Goal: Information Seeking & Learning: Learn about a topic

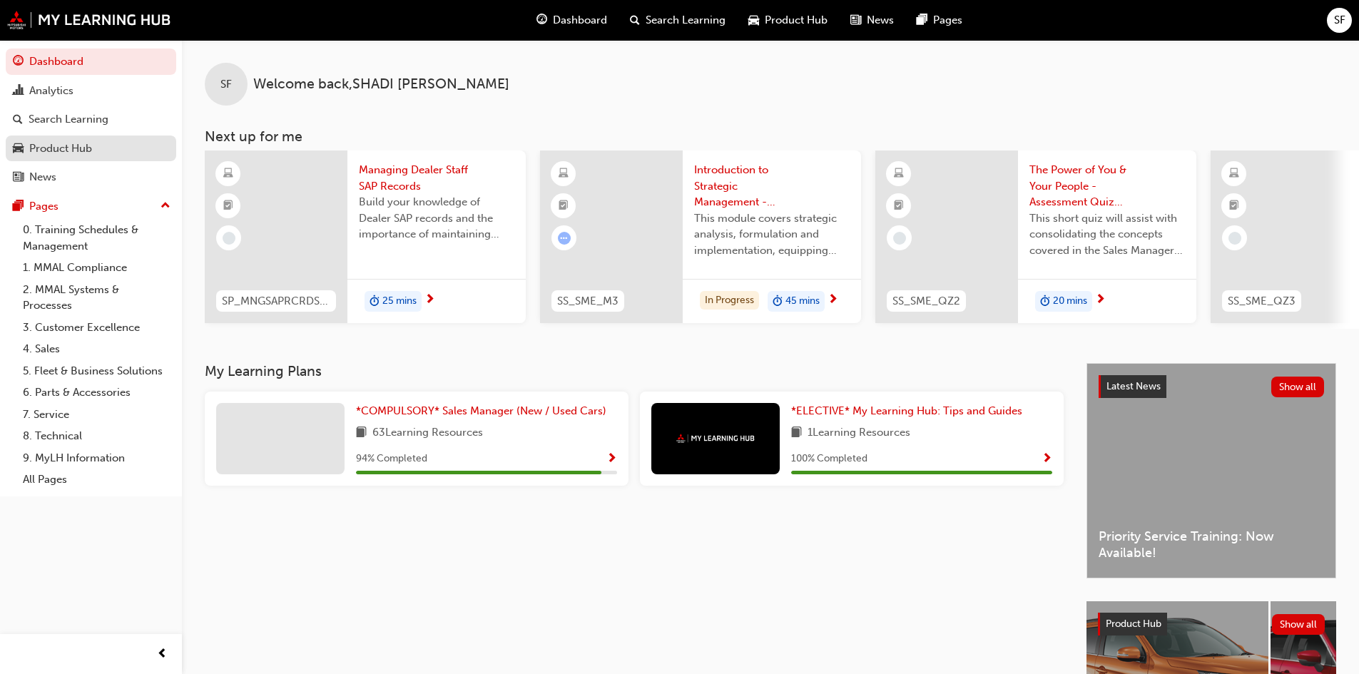
click at [64, 147] on div "Product Hub" at bounding box center [60, 149] width 63 height 16
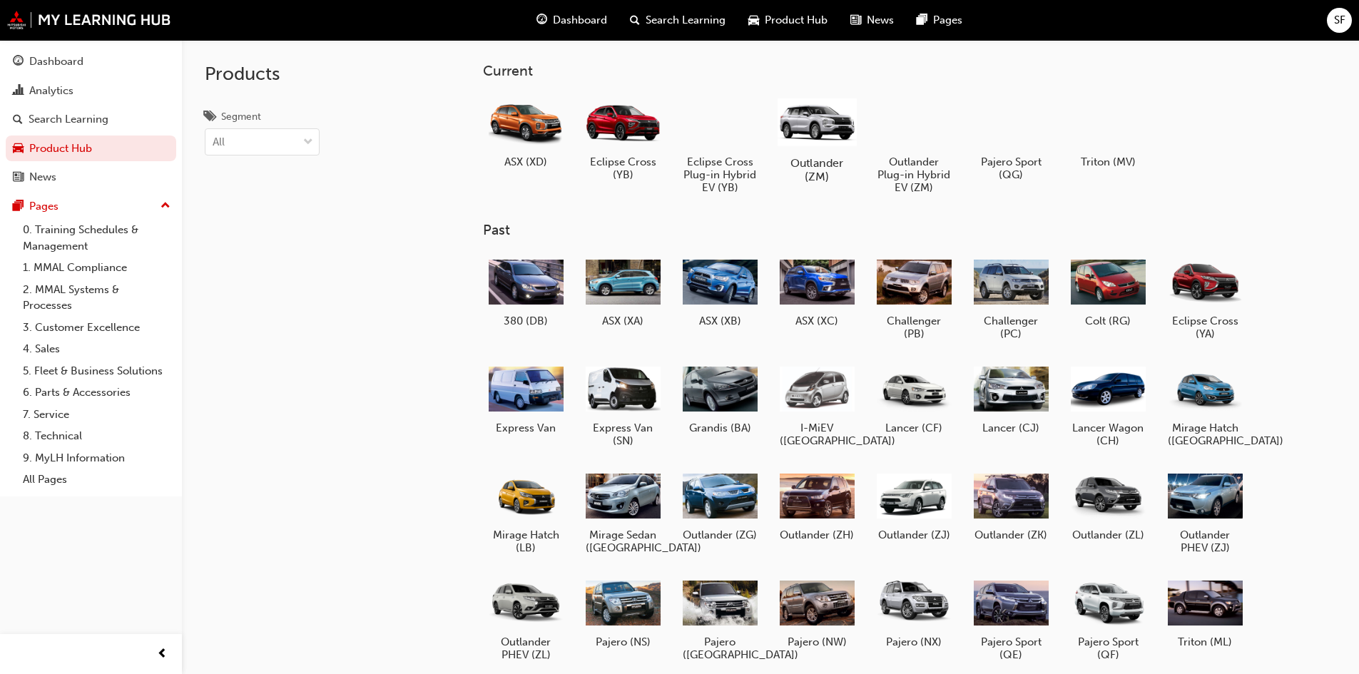
click at [828, 115] on div at bounding box center [816, 121] width 79 height 56
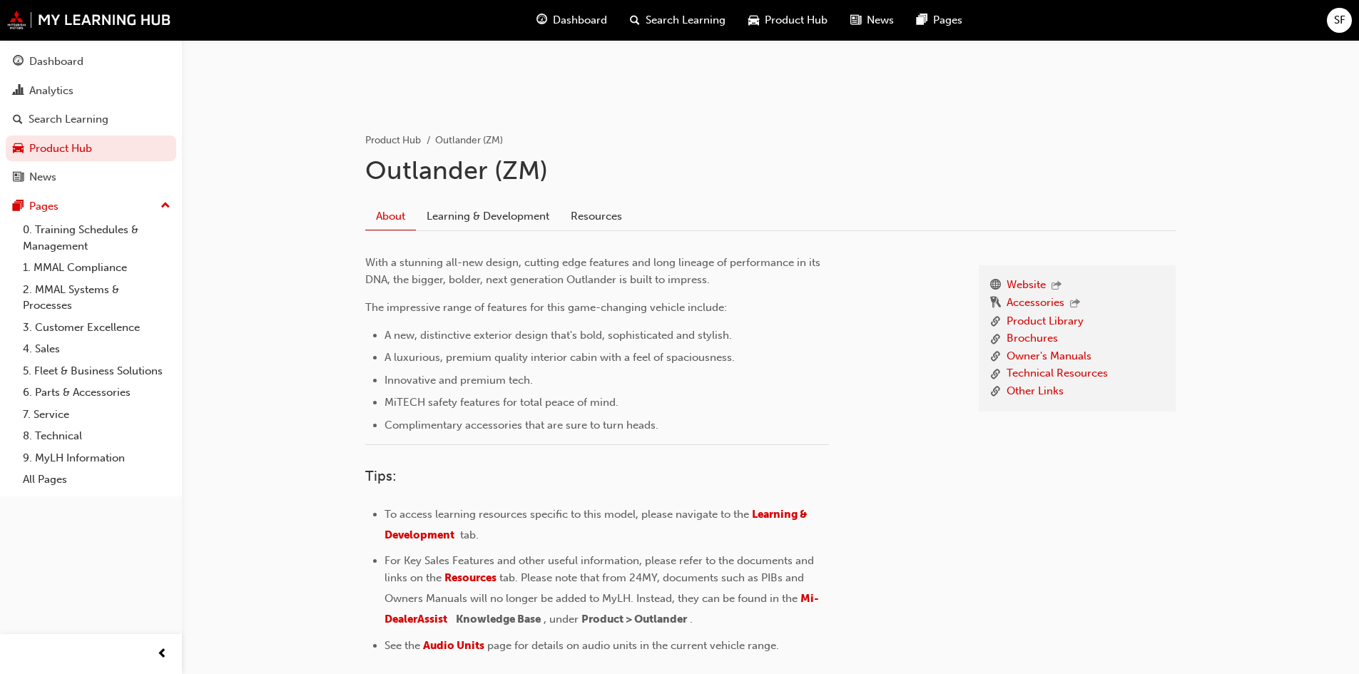
scroll to position [285, 0]
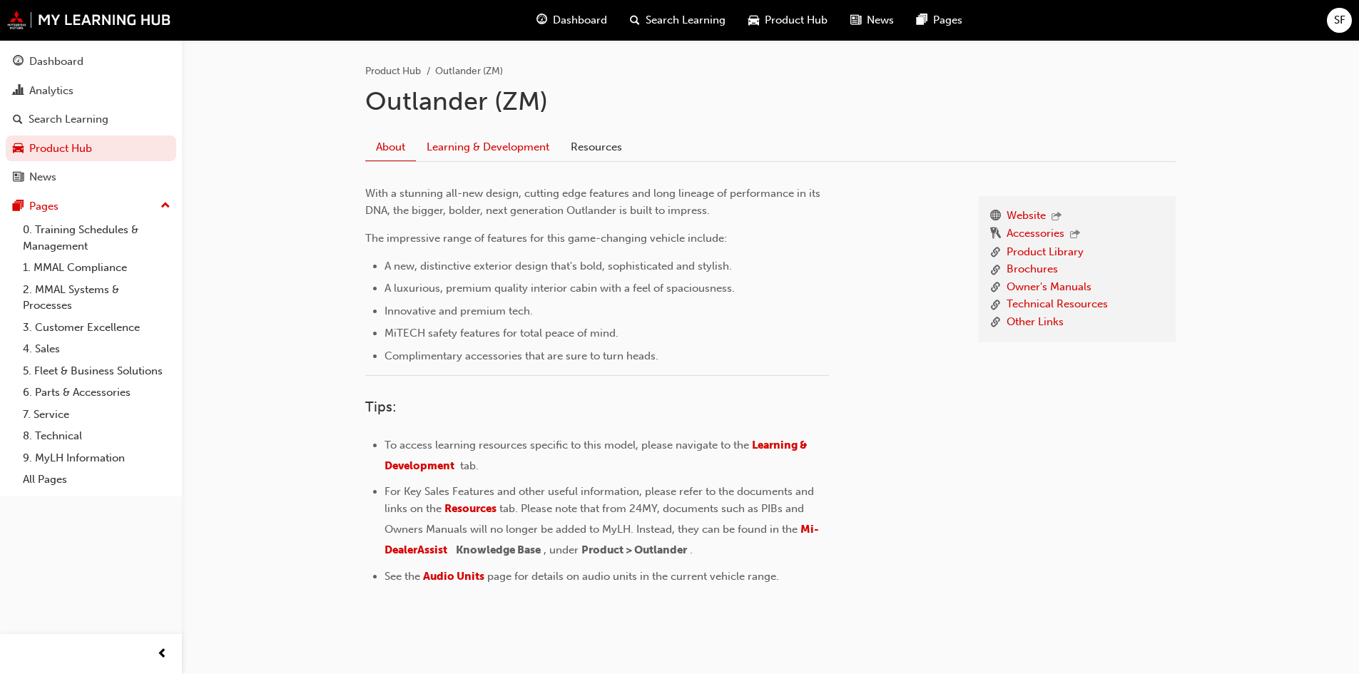
click at [511, 154] on link "Learning & Development" at bounding box center [488, 146] width 144 height 27
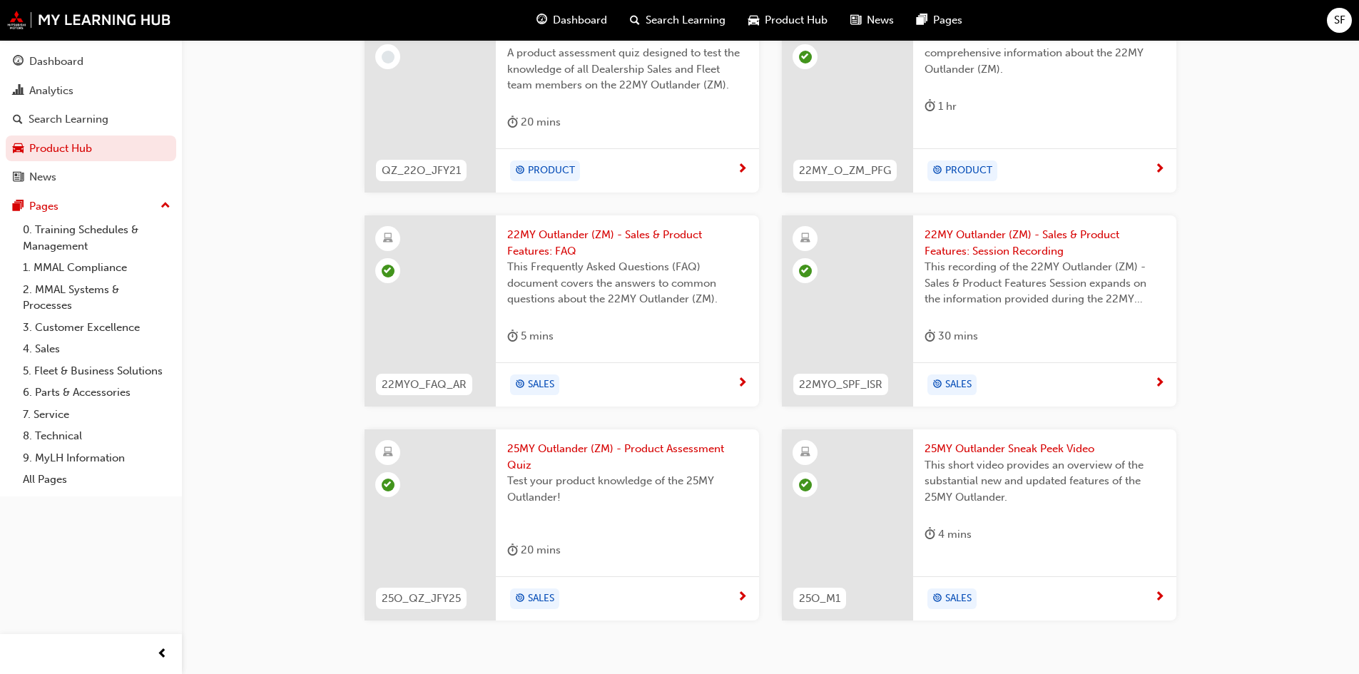
scroll to position [738, 0]
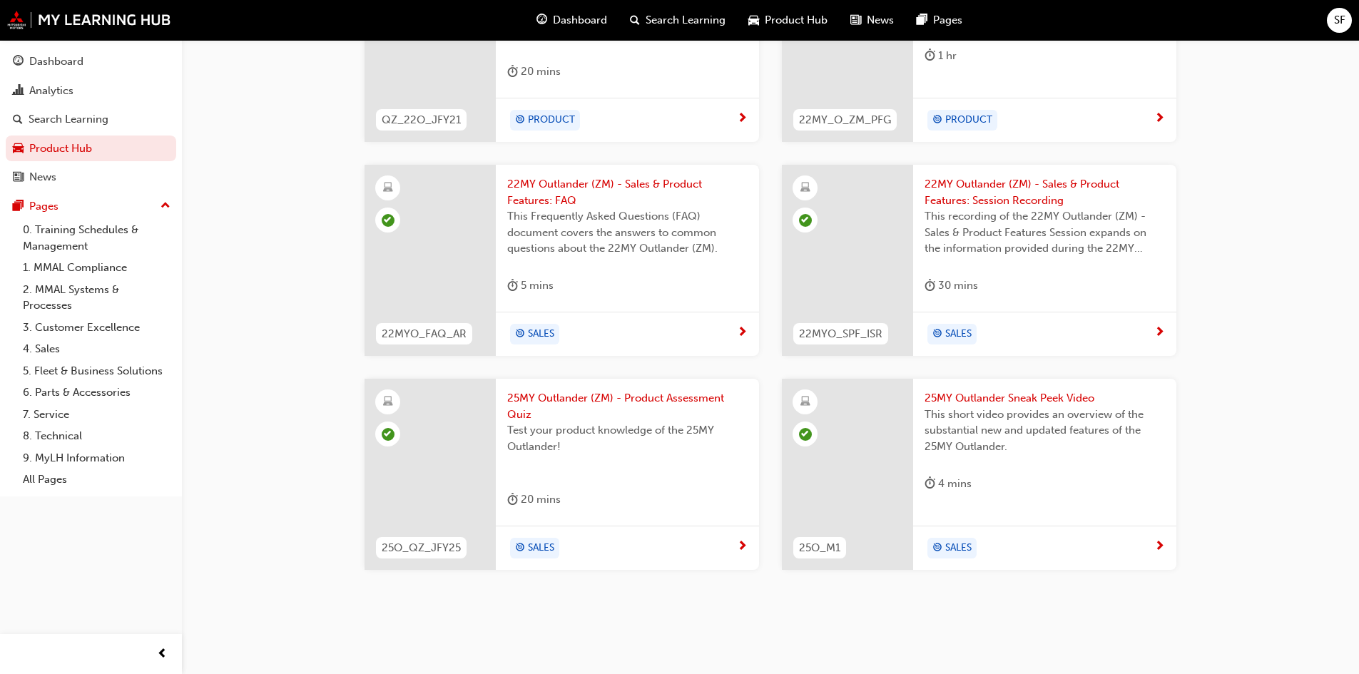
click at [984, 400] on span "25MY Outlander Sneak Peek Video" at bounding box center [1045, 398] width 240 height 16
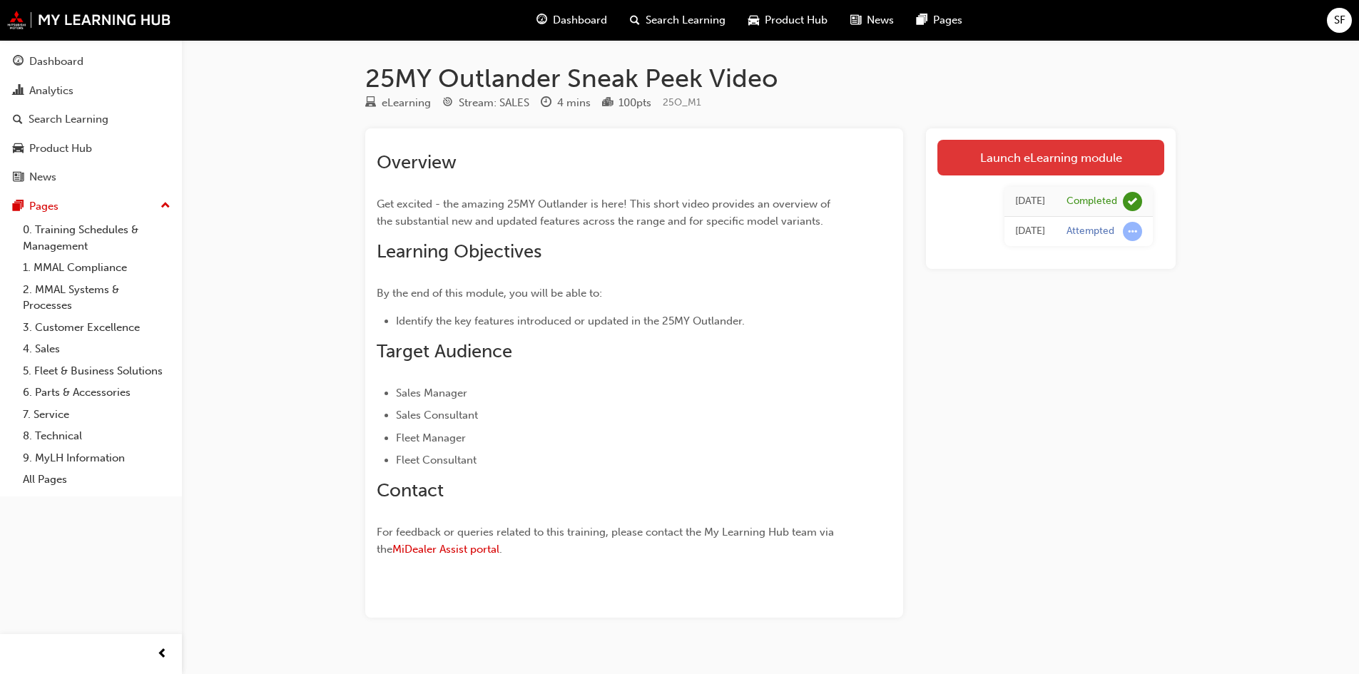
click at [1084, 164] on link "Launch eLearning module" at bounding box center [1050, 158] width 227 height 36
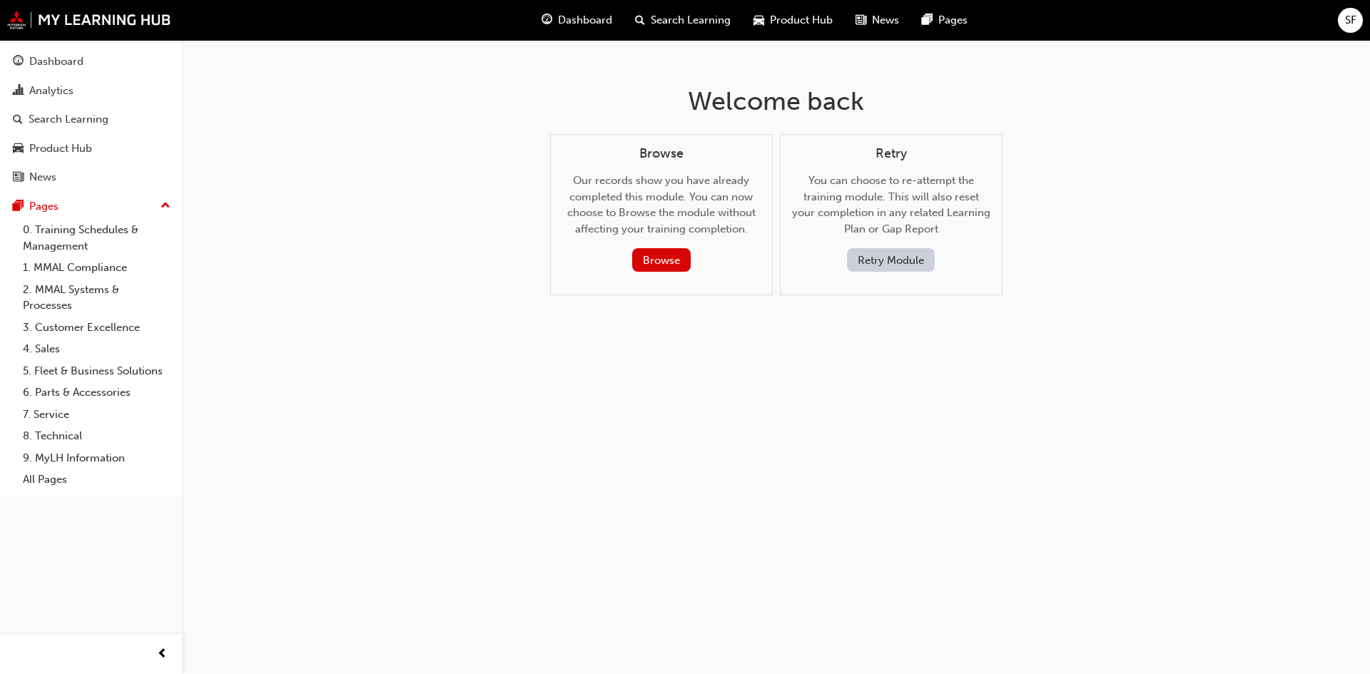
click at [927, 262] on button "Retry Module" at bounding box center [891, 260] width 88 height 24
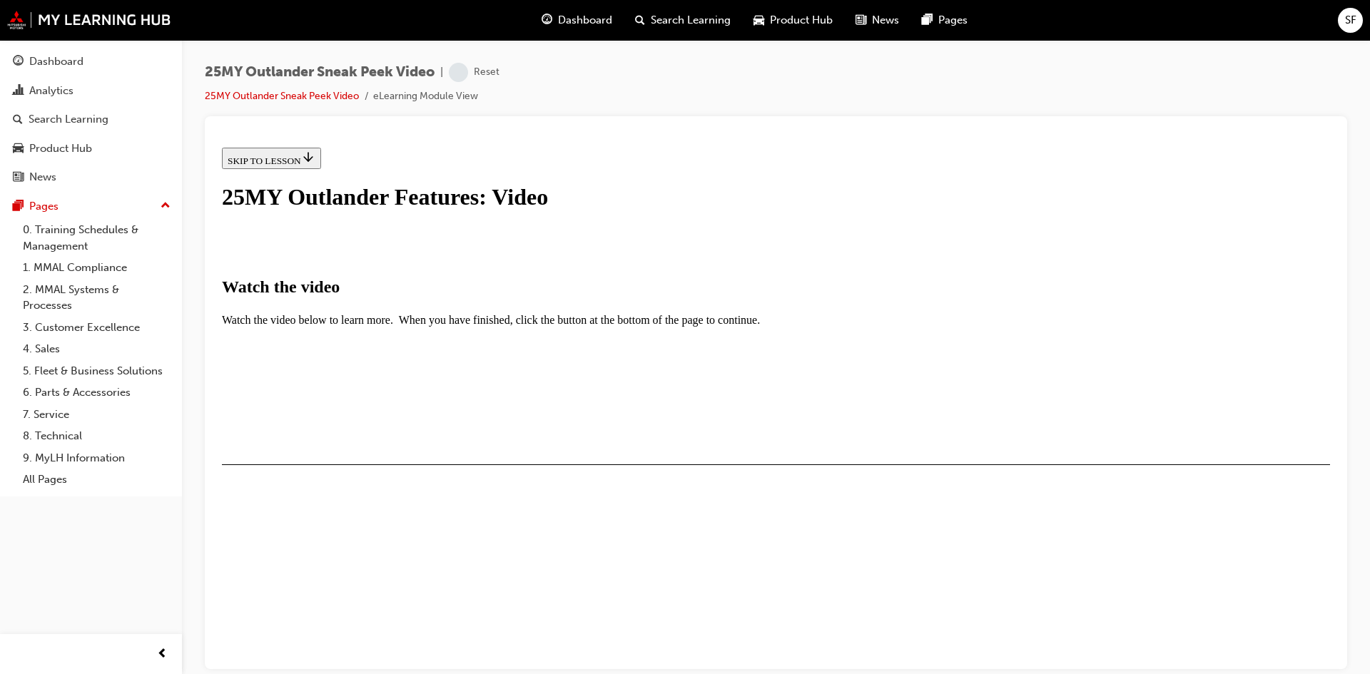
scroll to position [191, 0]
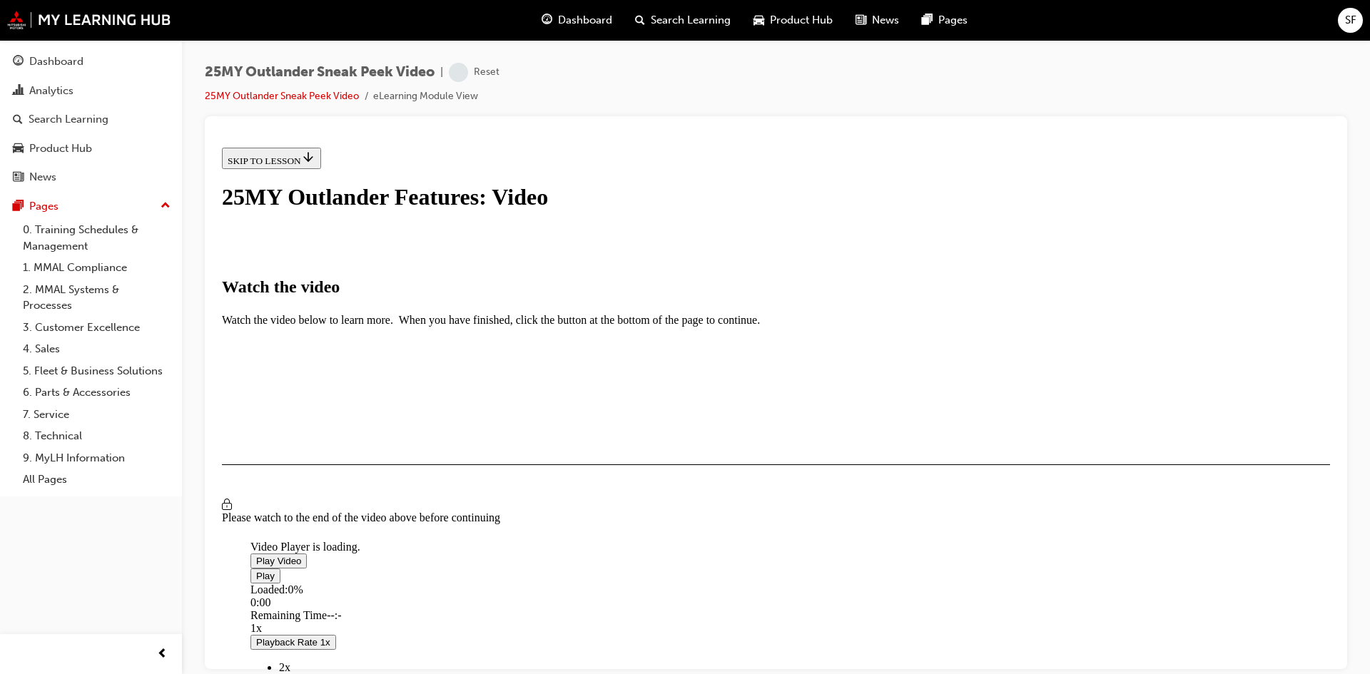
click at [256, 555] on span "Video player" at bounding box center [256, 560] width 0 height 11
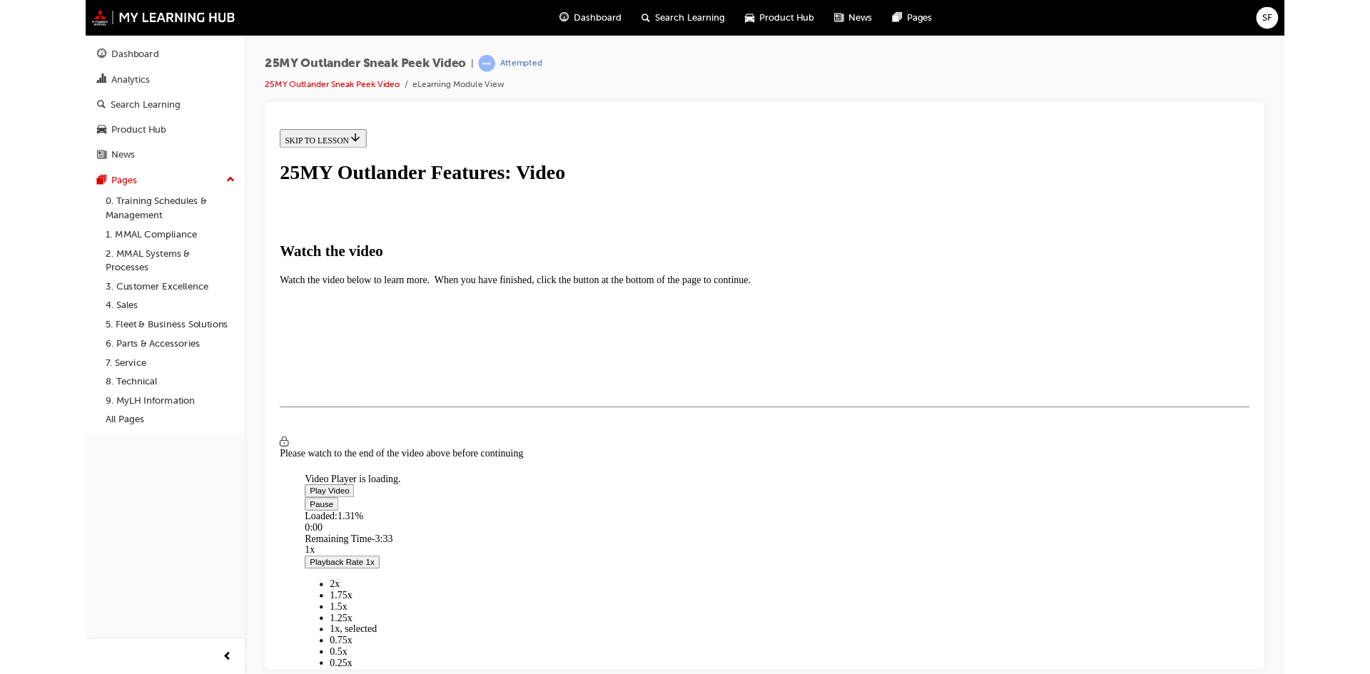
scroll to position [73, 0]
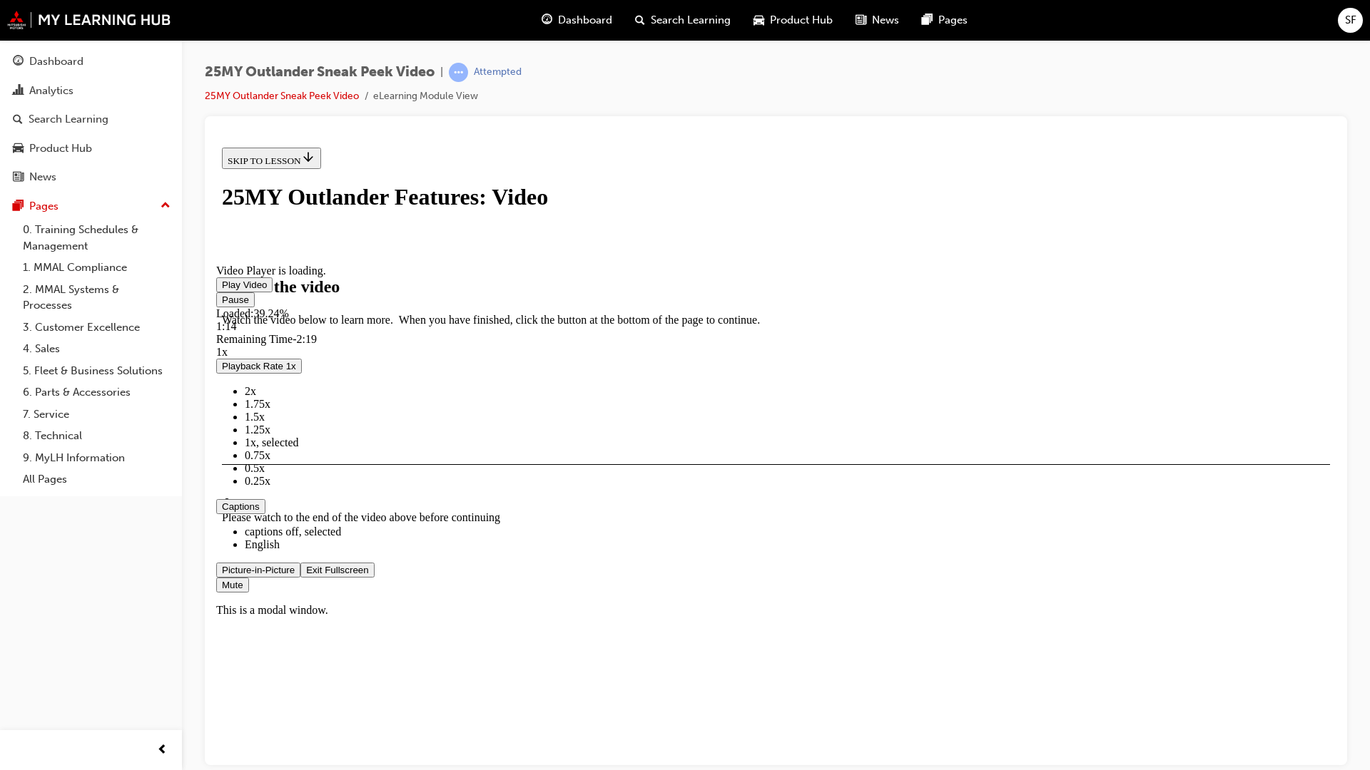
click at [430, 248] on video "Video player" at bounding box center [323, 194] width 214 height 107
click at [222, 290] on span "Video player" at bounding box center [222, 284] width 0 height 11
click at [430, 248] on video "Video player" at bounding box center [323, 194] width 214 height 107
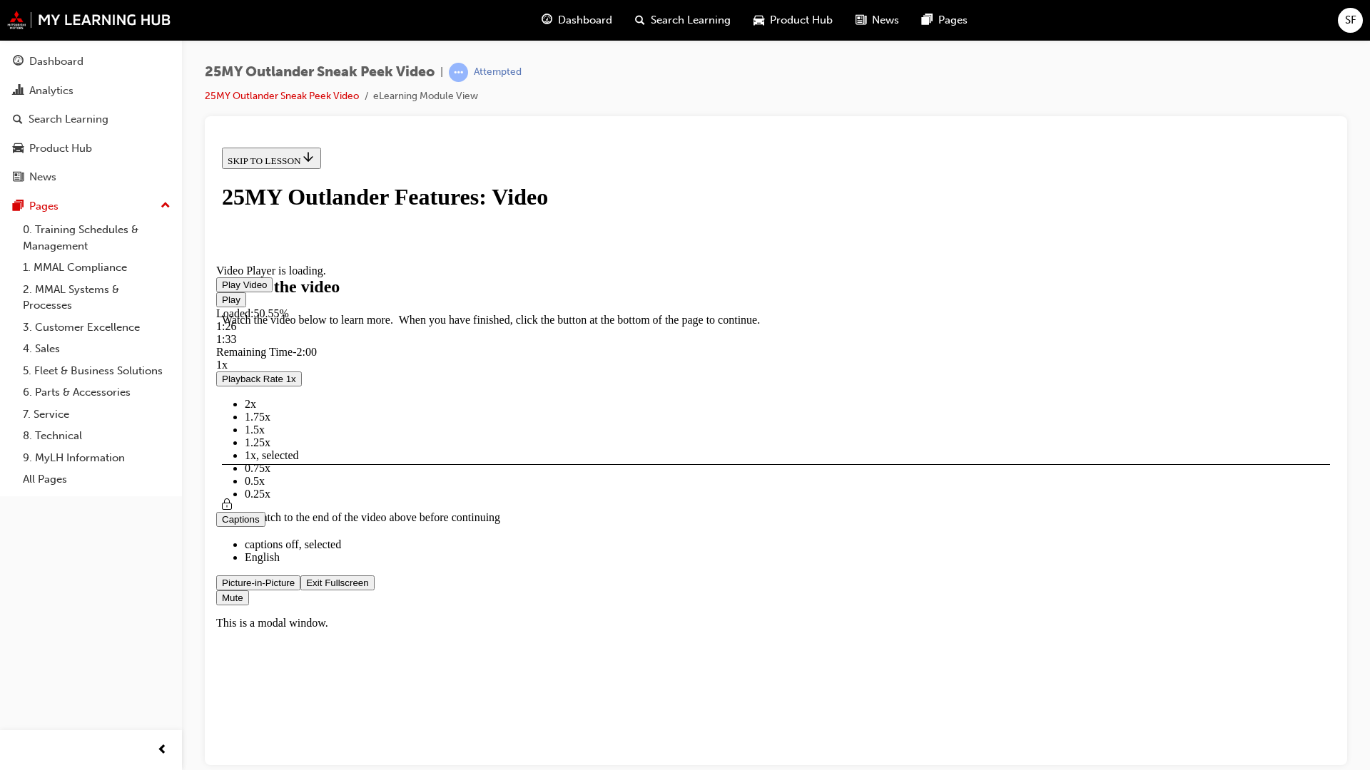
click at [222, 290] on span "Video player" at bounding box center [222, 284] width 0 height 11
click at [430, 248] on video "Video player" at bounding box center [323, 194] width 214 height 107
click at [222, 290] on span "Video player" at bounding box center [222, 284] width 0 height 11
click at [430, 248] on video "Video player" at bounding box center [323, 194] width 214 height 107
click at [222, 290] on span "Video player" at bounding box center [222, 284] width 0 height 11
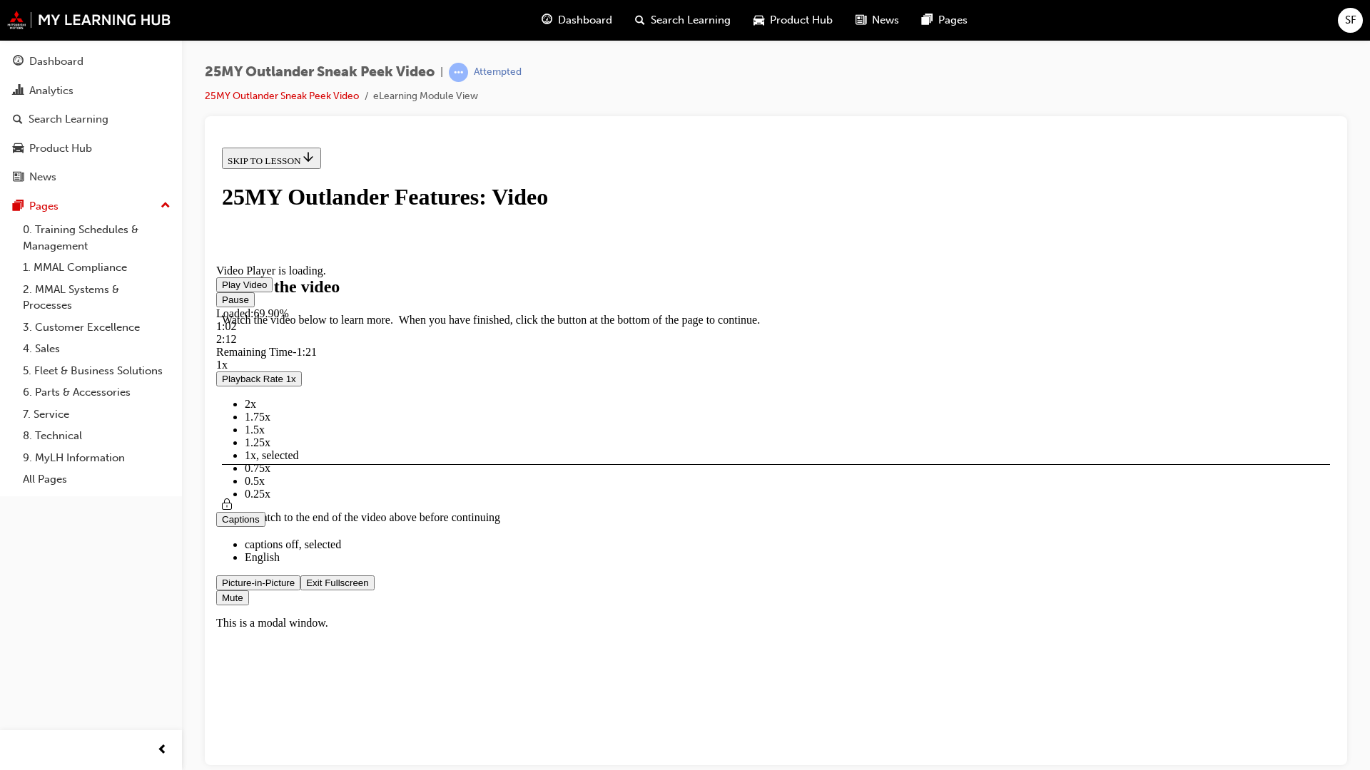
click at [430, 248] on video "Video player" at bounding box center [323, 194] width 214 height 107
click at [222, 290] on span "Video player" at bounding box center [222, 284] width 0 height 11
click at [430, 248] on video "Video player" at bounding box center [323, 194] width 214 height 107
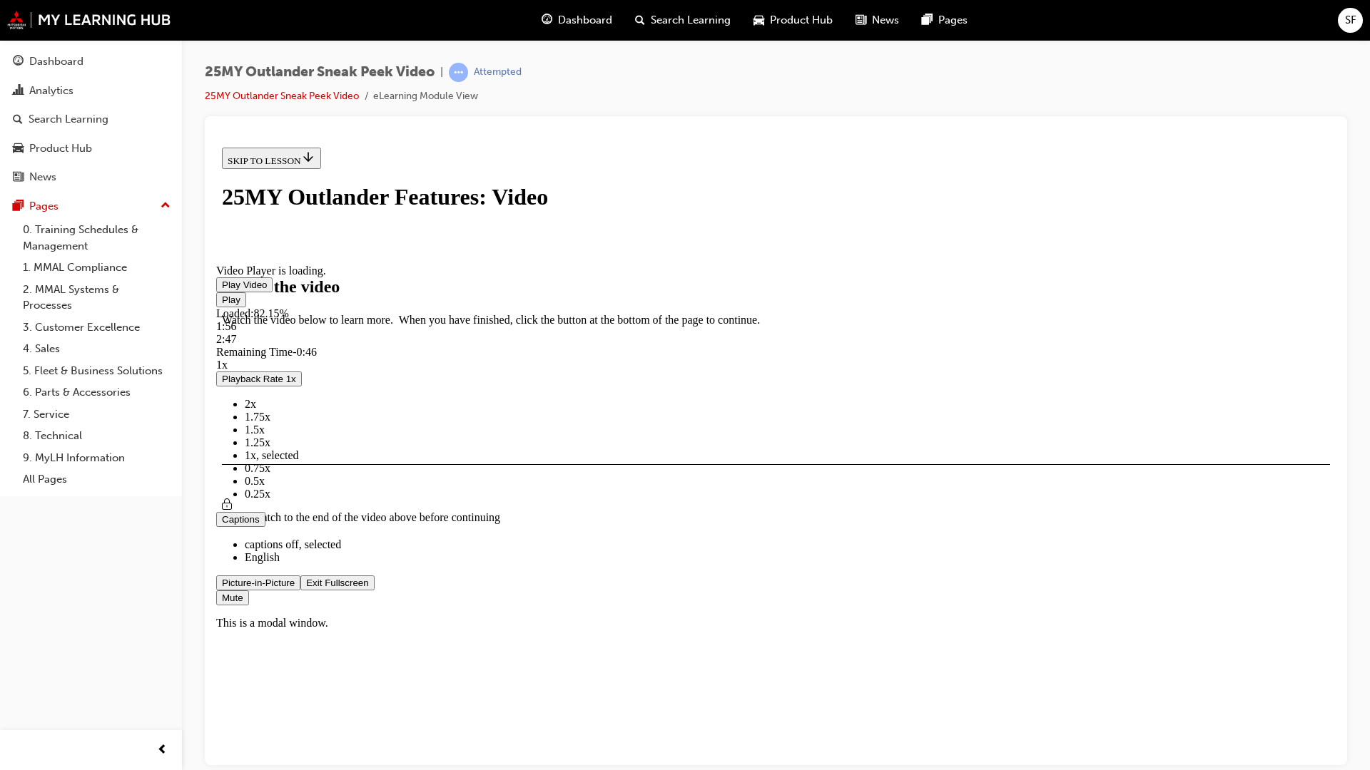
click at [430, 248] on video "Video player" at bounding box center [323, 194] width 214 height 107
click at [1111, 345] on div "Loaded : 82.85% 2:46 2:48" at bounding box center [775, 326] width 1119 height 39
click at [222, 290] on span "Video player" at bounding box center [222, 284] width 0 height 11
click at [430, 248] on video "Video player" at bounding box center [323, 194] width 214 height 107
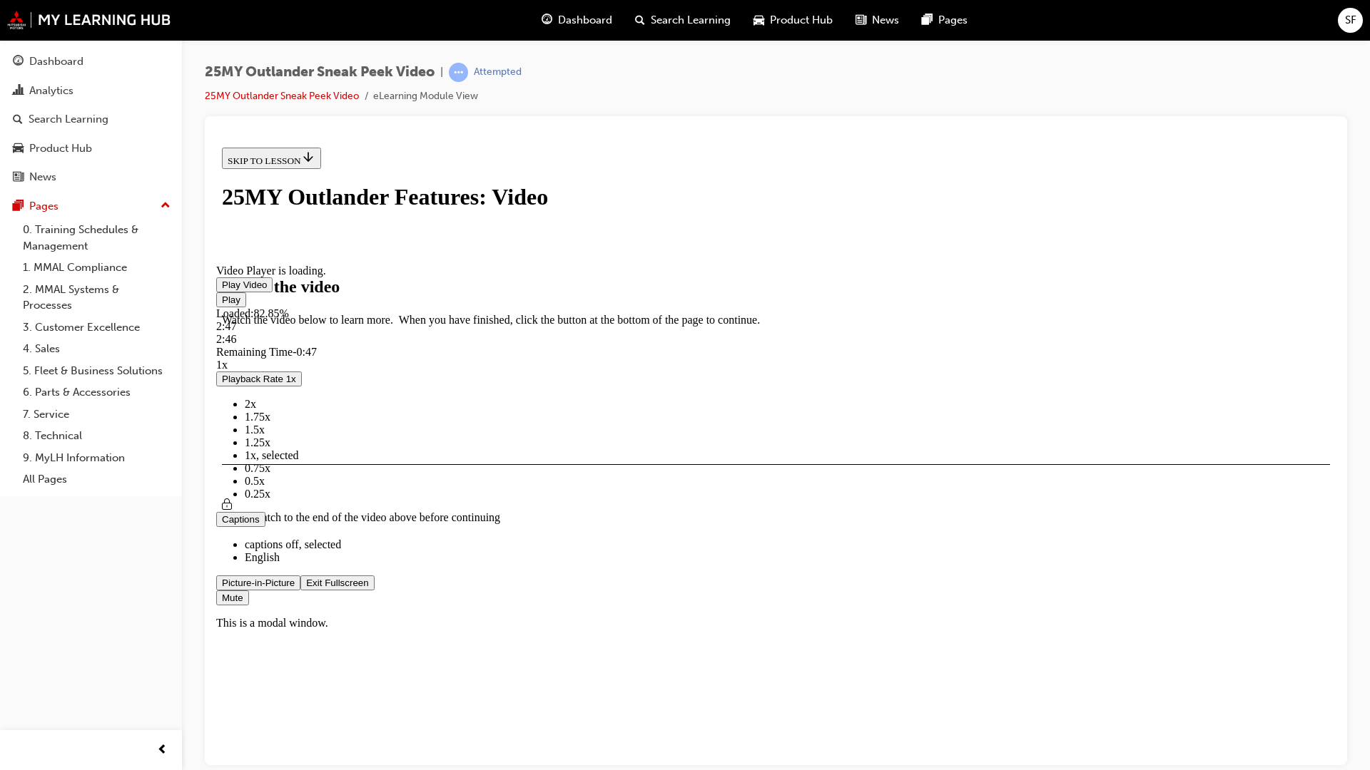
click at [430, 248] on video "Video player" at bounding box center [323, 194] width 214 height 107
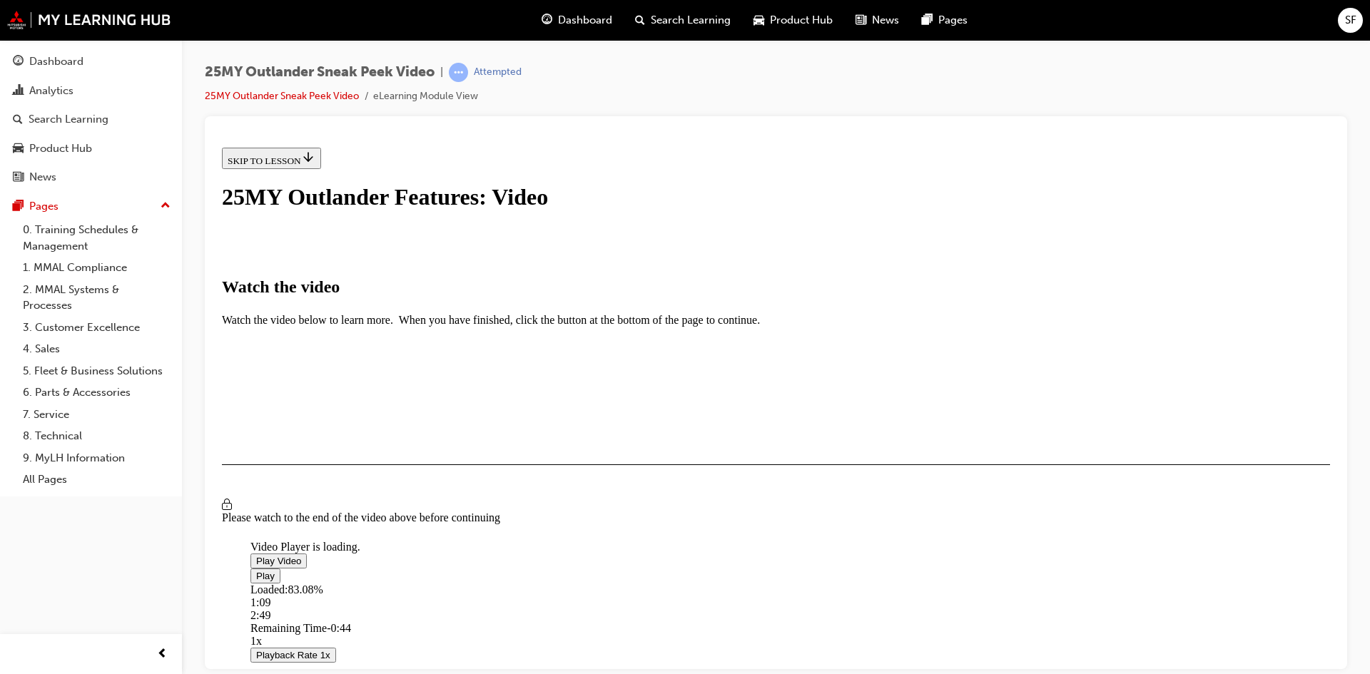
click at [464, 417] on video "Video player" at bounding box center [357, 470] width 214 height 107
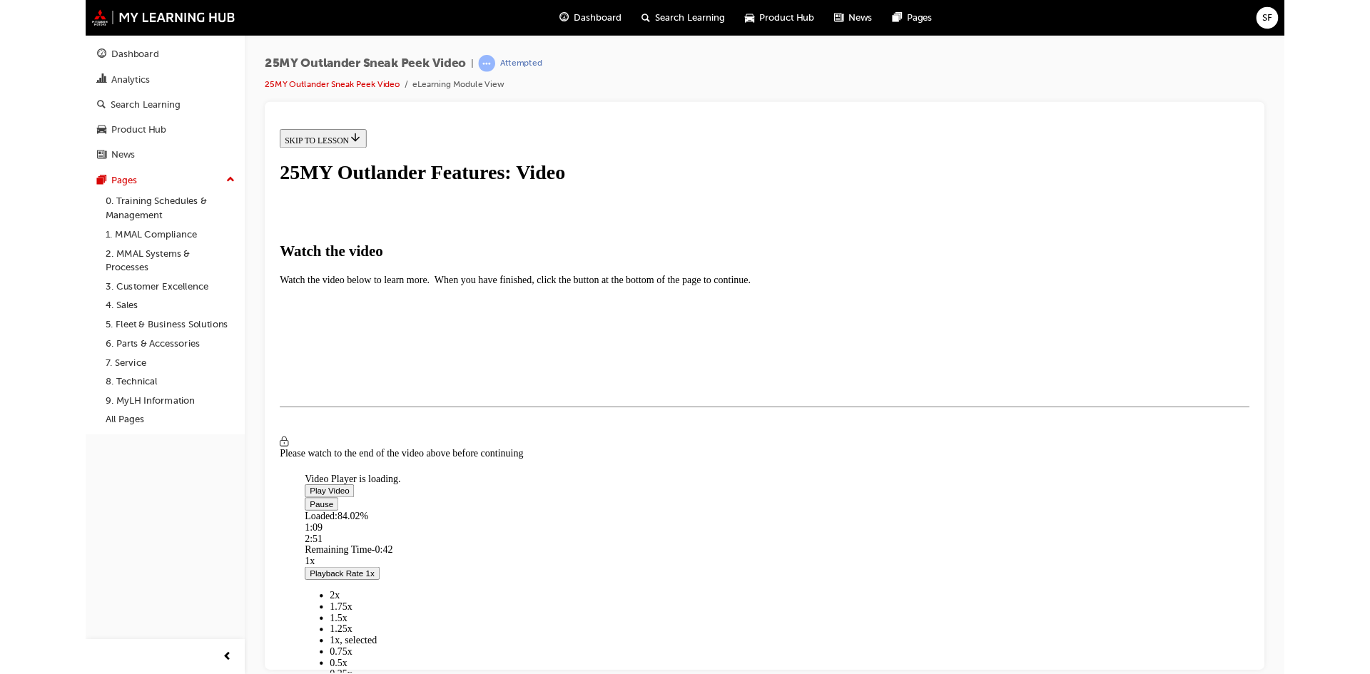
scroll to position [73, 0]
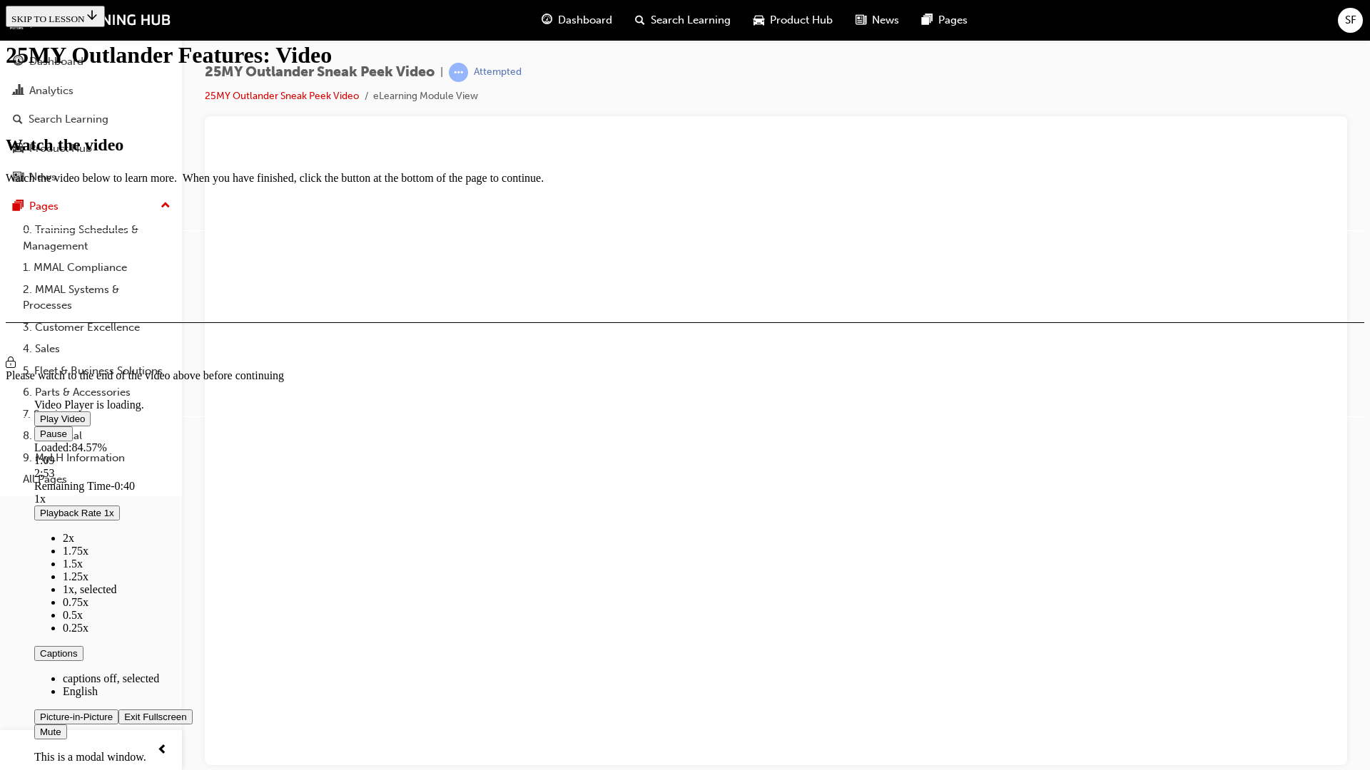
click at [248, 383] on video "Video player" at bounding box center [141, 329] width 214 height 107
click at [40, 414] on span "Video player" at bounding box center [40, 419] width 0 height 11
click at [248, 350] on video "Video player" at bounding box center [141, 329] width 214 height 107
click at [40, 414] on span "Video player" at bounding box center [40, 419] width 0 height 11
click at [248, 362] on video "Video player" at bounding box center [141, 329] width 214 height 107
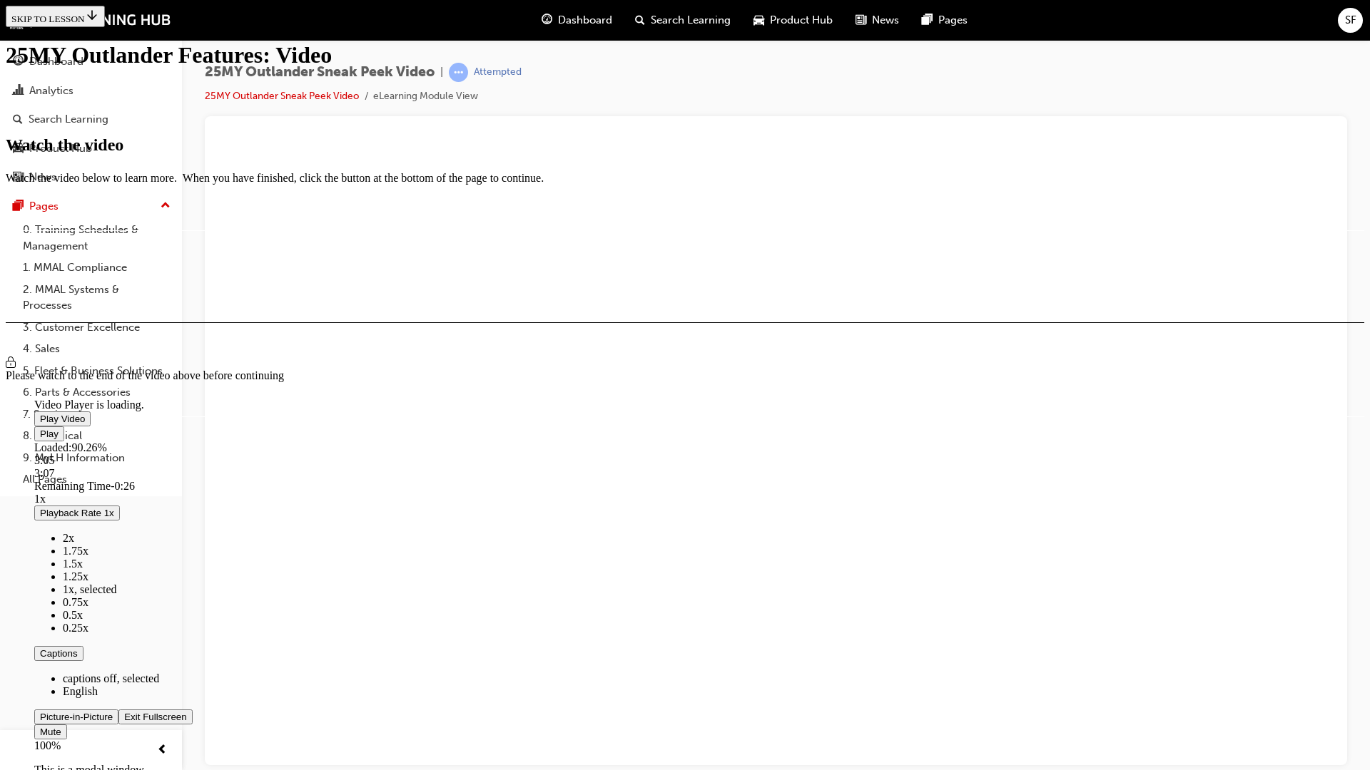
click at [991, 480] on div "Loaded : 90.26% 3:05 3:07" at bounding box center [719, 461] width 1370 height 39
click at [40, 414] on span "Video player" at bounding box center [40, 419] width 0 height 11
click at [248, 376] on video "Video player" at bounding box center [141, 329] width 214 height 107
click at [40, 414] on span "Video player" at bounding box center [40, 419] width 0 height 11
click at [248, 276] on video "Video player" at bounding box center [141, 329] width 214 height 107
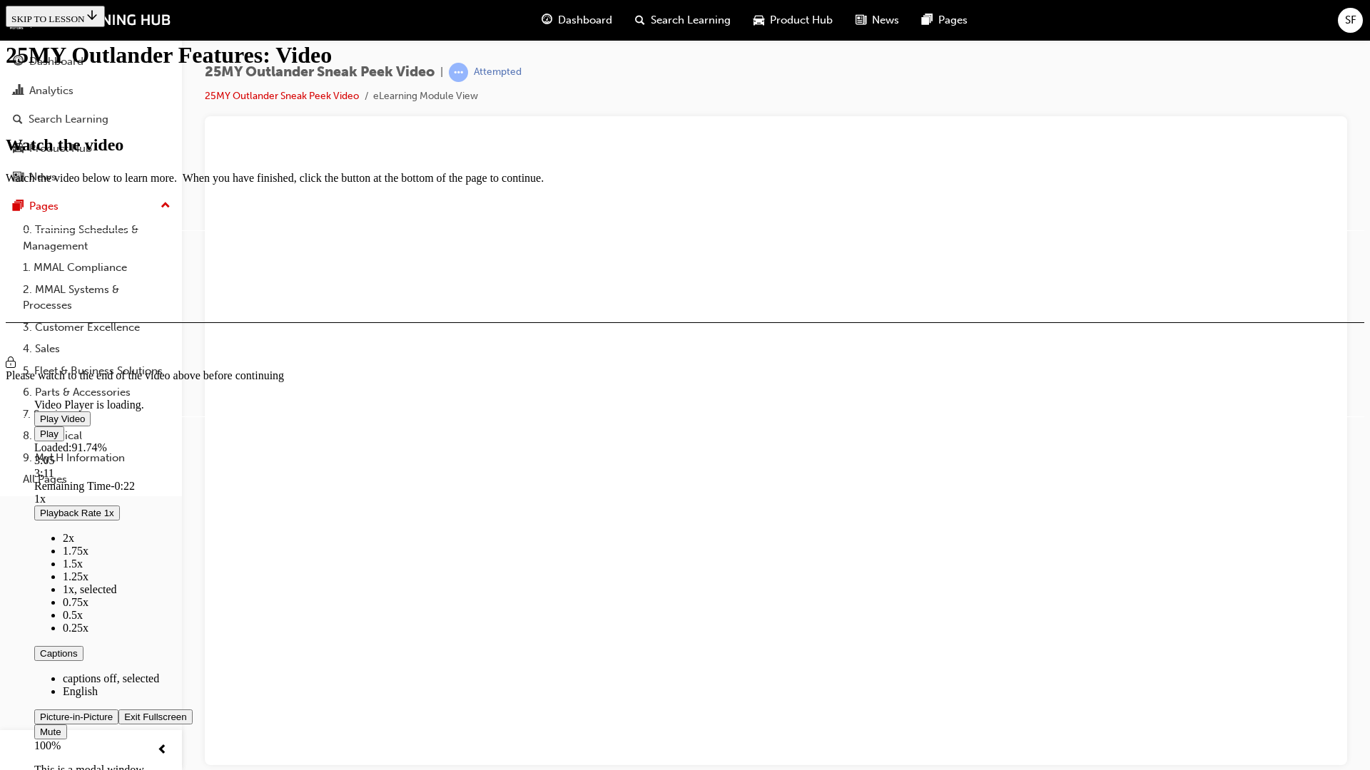
click at [248, 327] on video "Video player" at bounding box center [141, 329] width 214 height 107
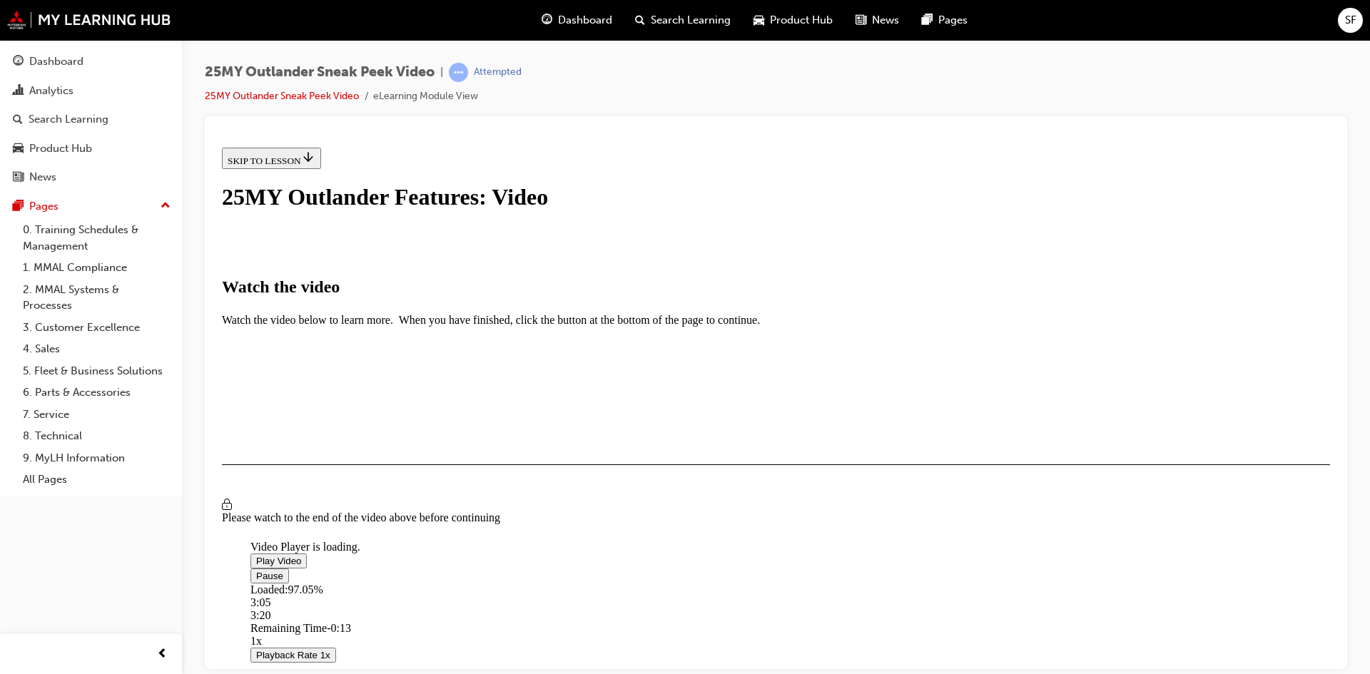
click at [464, 429] on video "Video player" at bounding box center [357, 470] width 214 height 107
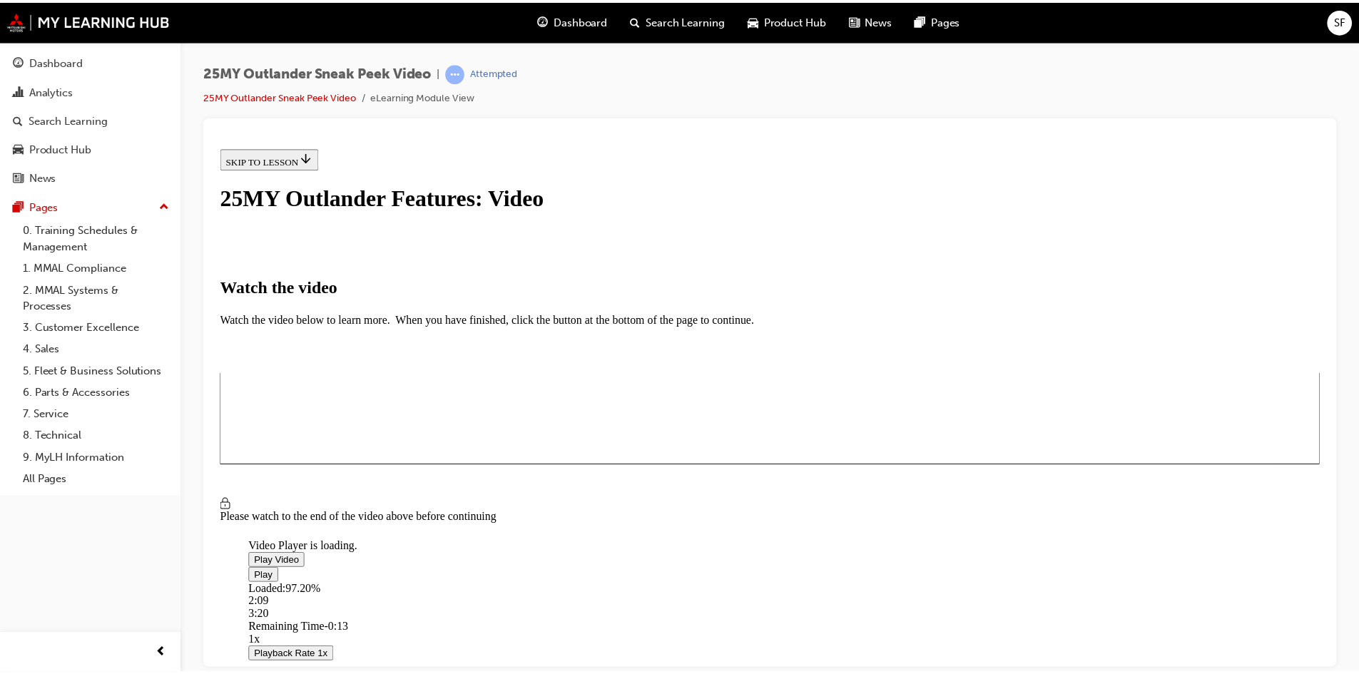
scroll to position [0, 0]
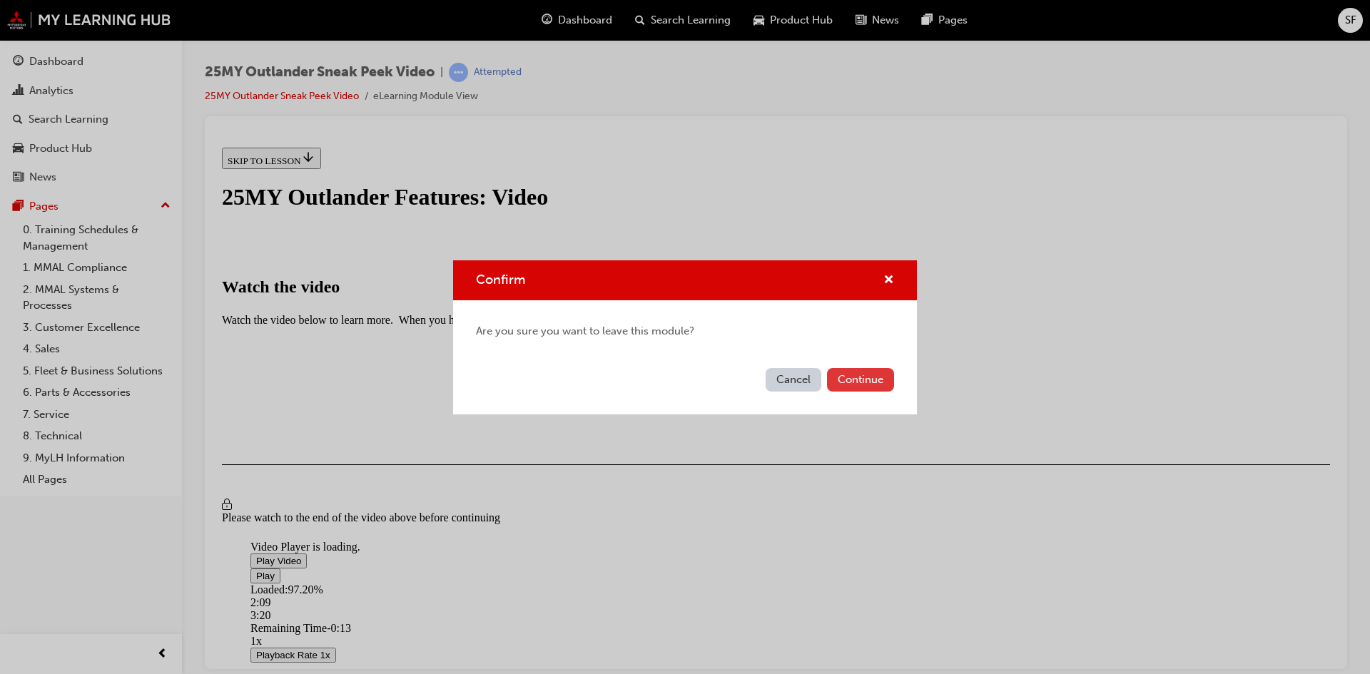
click at [878, 375] on button "Continue" at bounding box center [860, 380] width 67 height 24
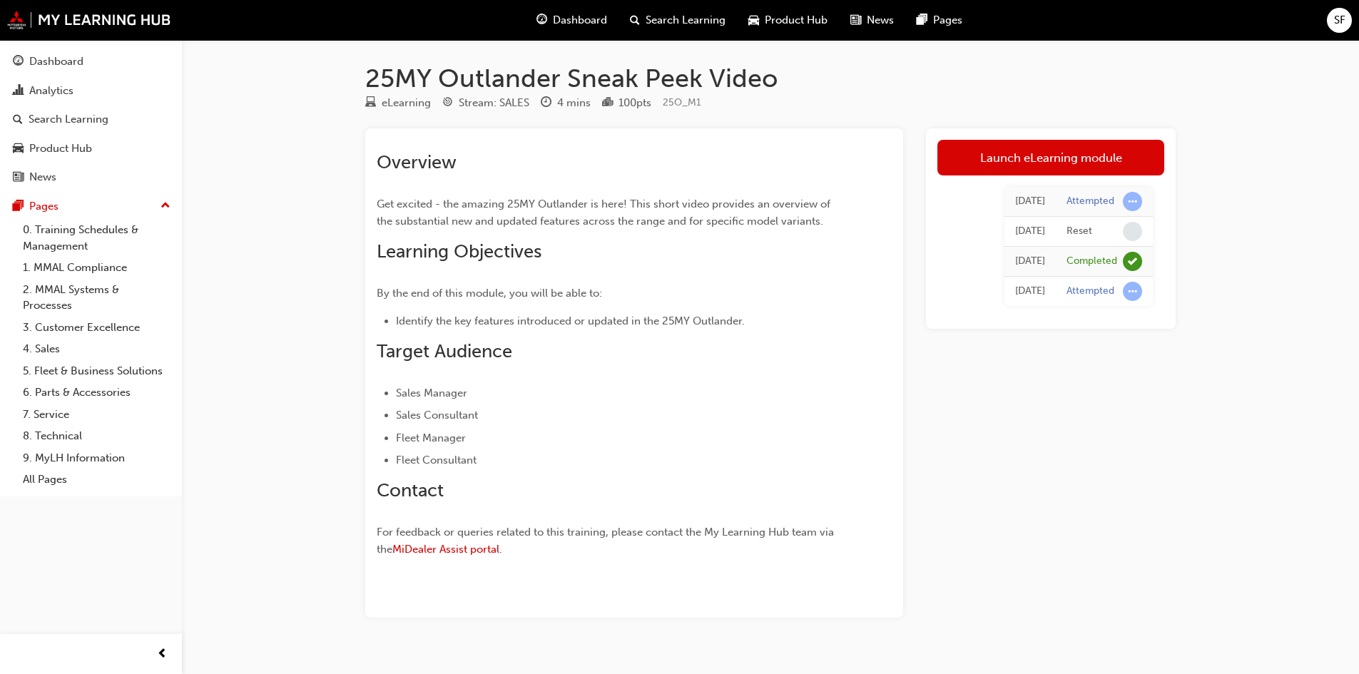
scroll to position [738, 0]
